Goal: Find specific page/section: Find specific page/section

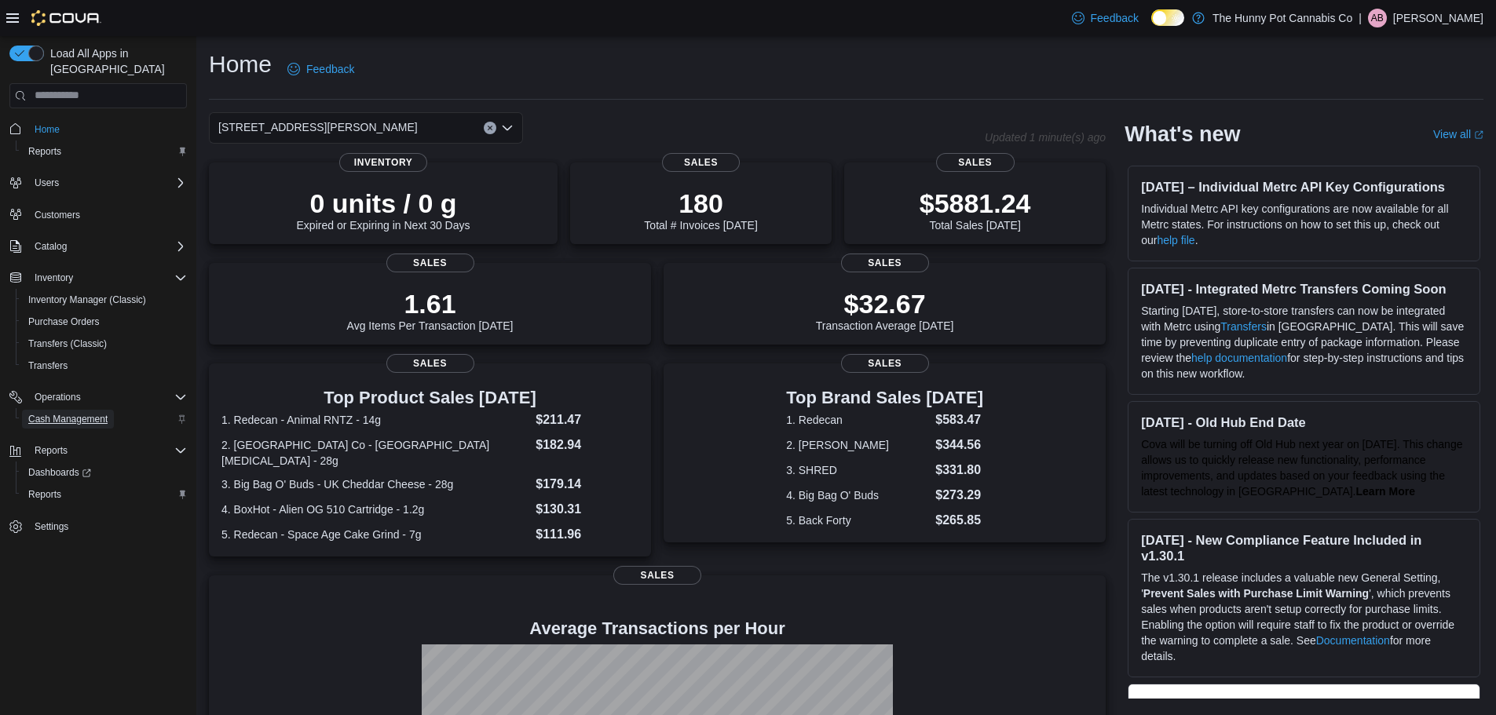
click at [81, 413] on span "Cash Management" at bounding box center [67, 419] width 79 height 13
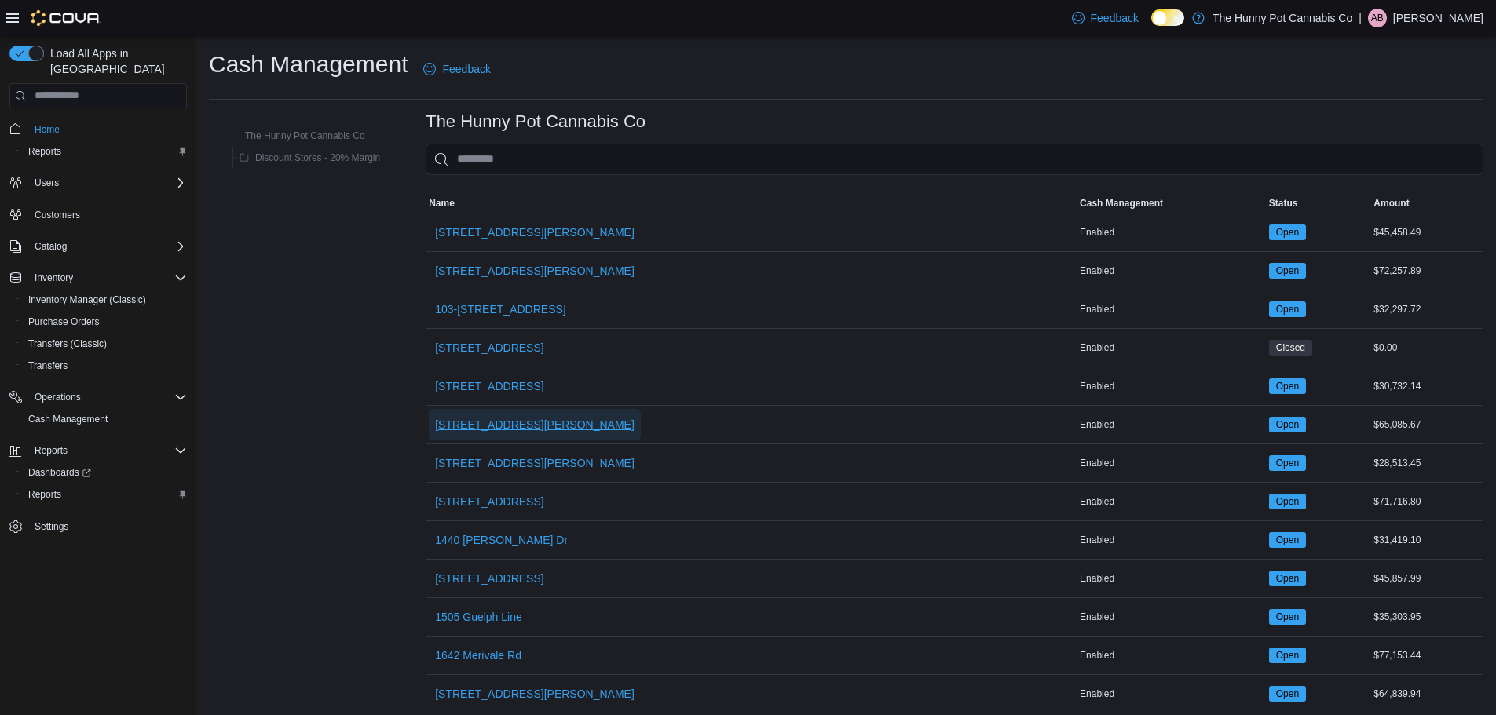
click at [502, 422] on span "[STREET_ADDRESS][PERSON_NAME]" at bounding box center [534, 425] width 199 height 16
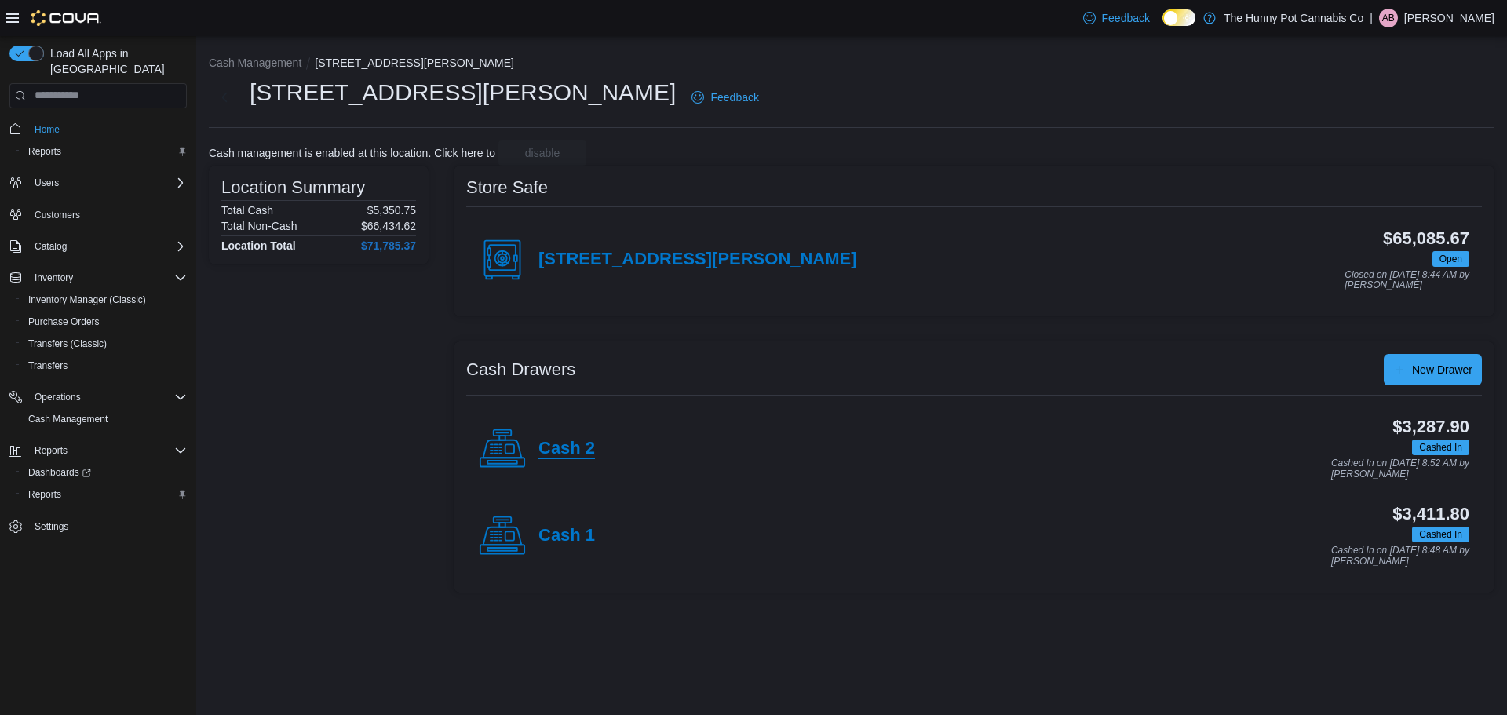
click at [555, 446] on h4 "Cash 2" at bounding box center [567, 449] width 57 height 20
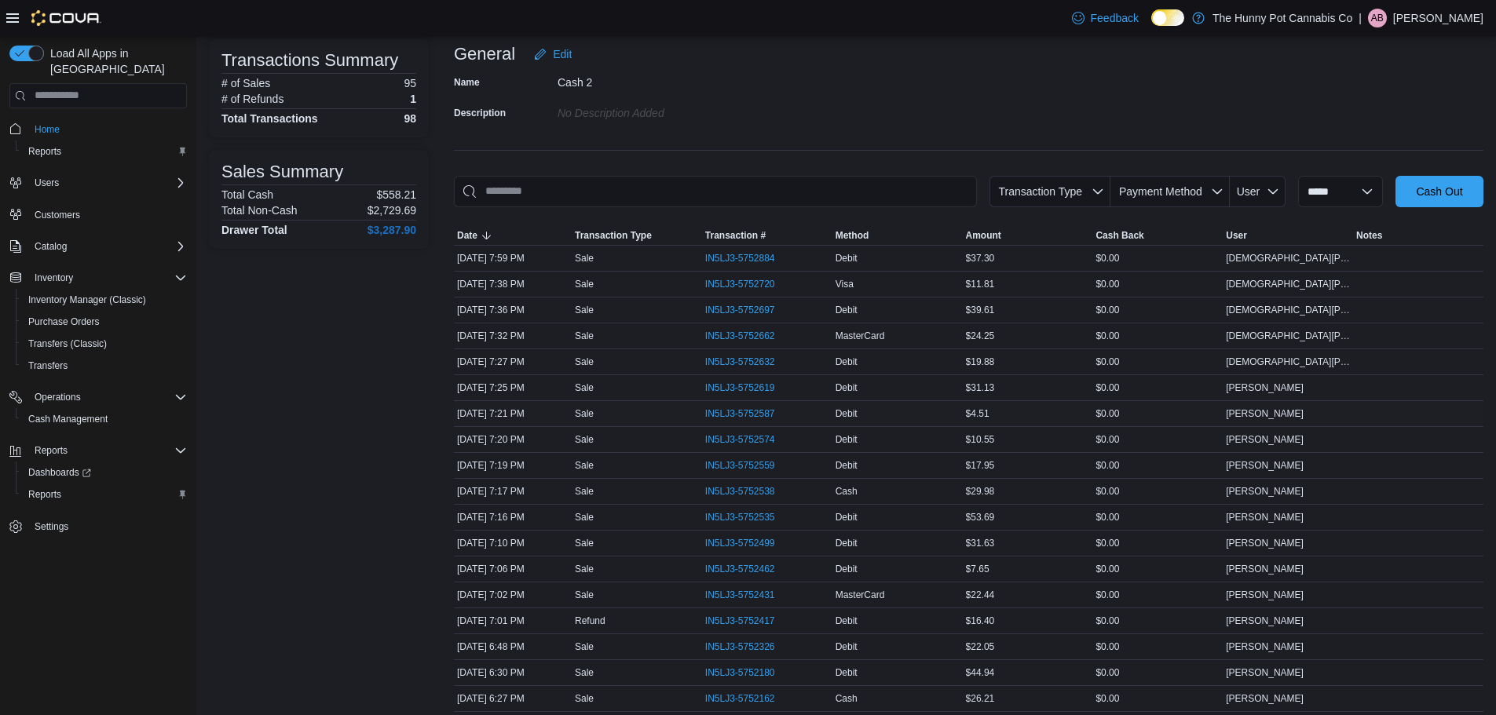
scroll to position [314, 0]
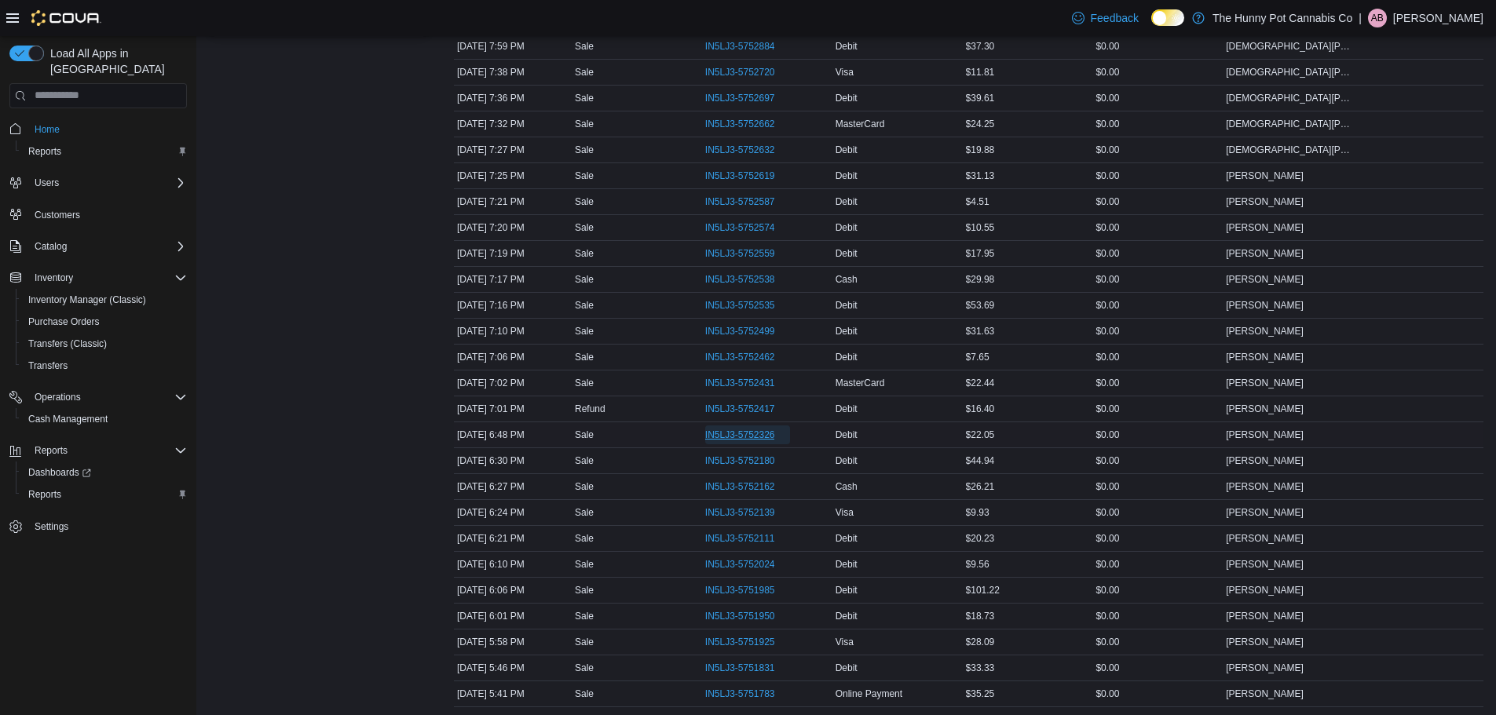
click at [728, 439] on span "IN5LJ3-5752326" at bounding box center [740, 435] width 70 height 13
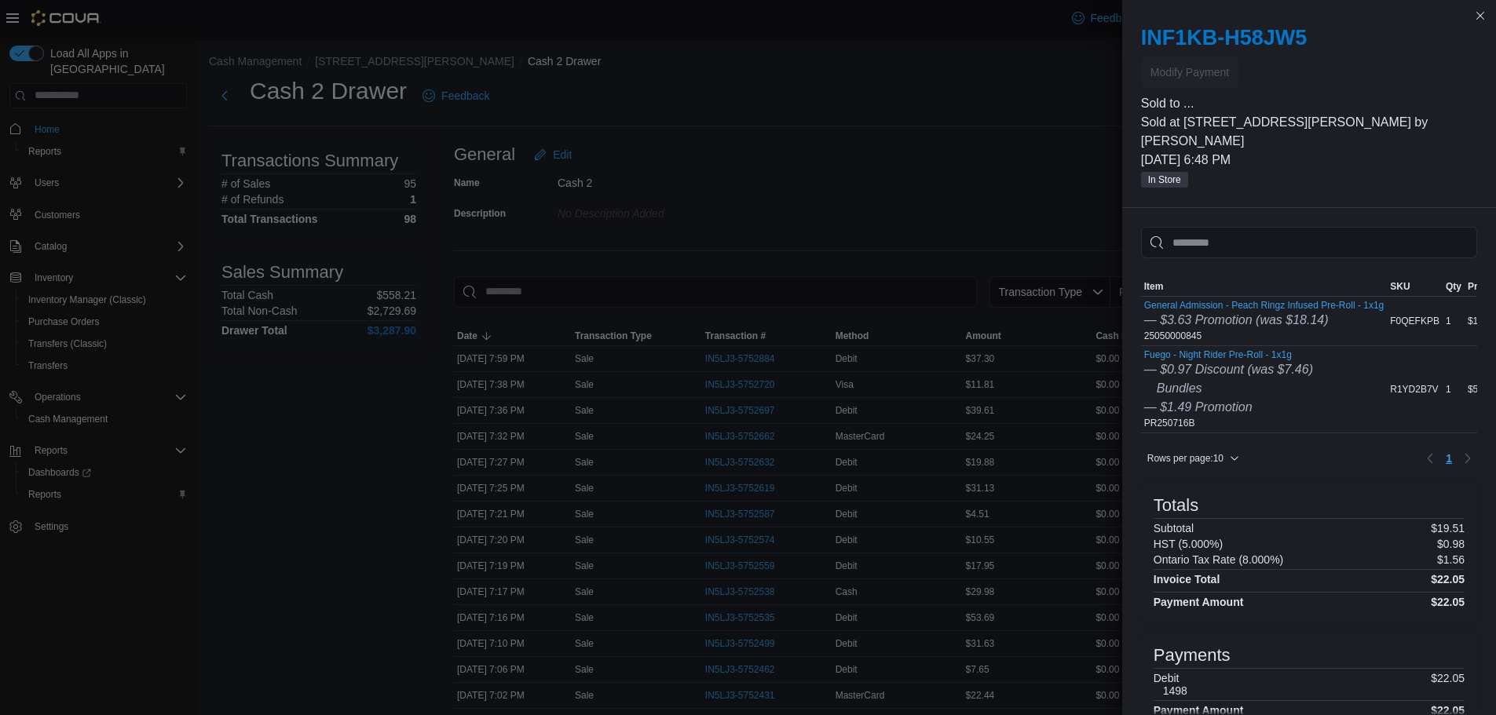
scroll to position [0, 0]
